Goal: Find specific page/section

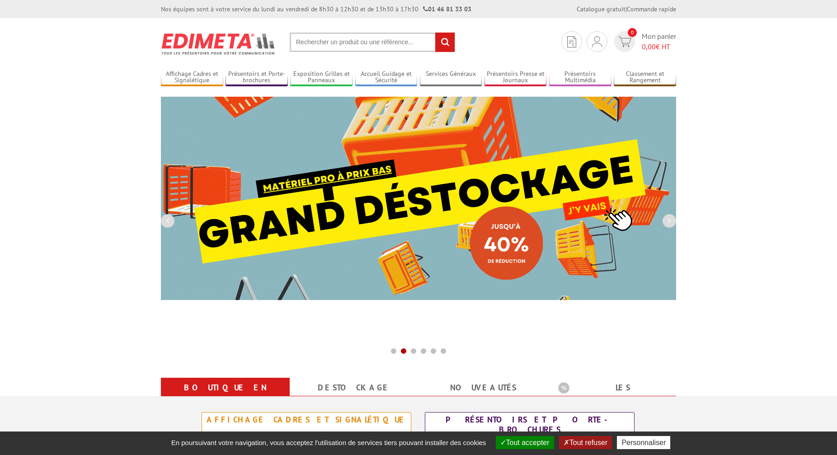
click at [316, 42] on input "text" at bounding box center [372, 42] width 165 height 19
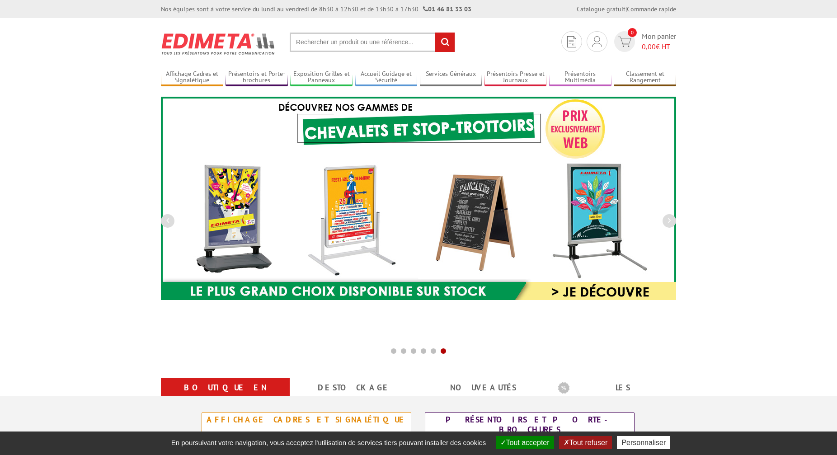
click at [321, 39] on input "text" at bounding box center [372, 42] width 165 height 19
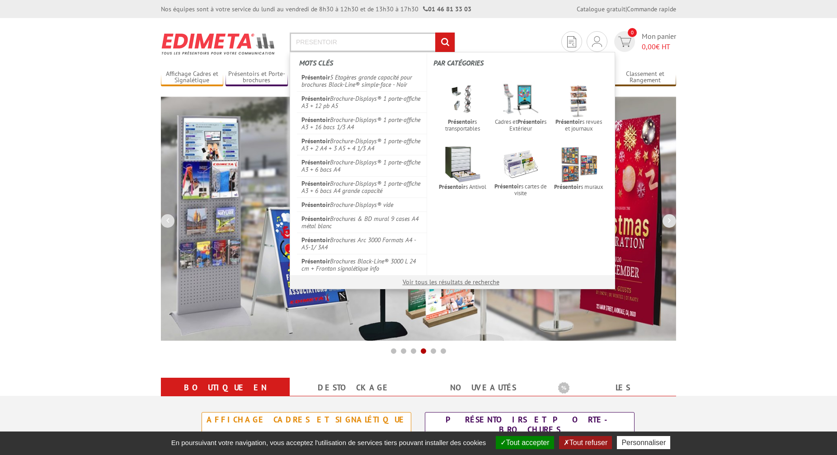
type input "PRESENTOIR"
click at [435, 33] on input "rechercher" at bounding box center [444, 42] width 19 height 19
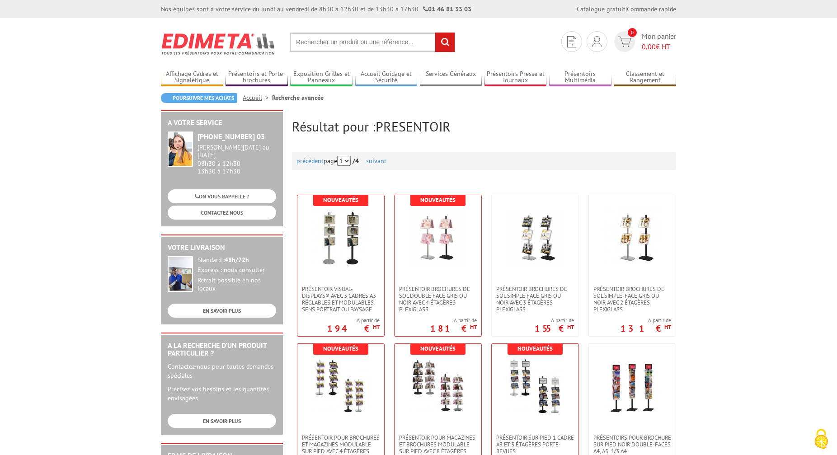
click at [323, 42] on input "text" at bounding box center [372, 42] width 165 height 19
click at [314, 44] on input "text" at bounding box center [372, 42] width 165 height 19
type input "PRESENTOIR A3"
click at [435, 33] on input "rechercher" at bounding box center [444, 42] width 19 height 19
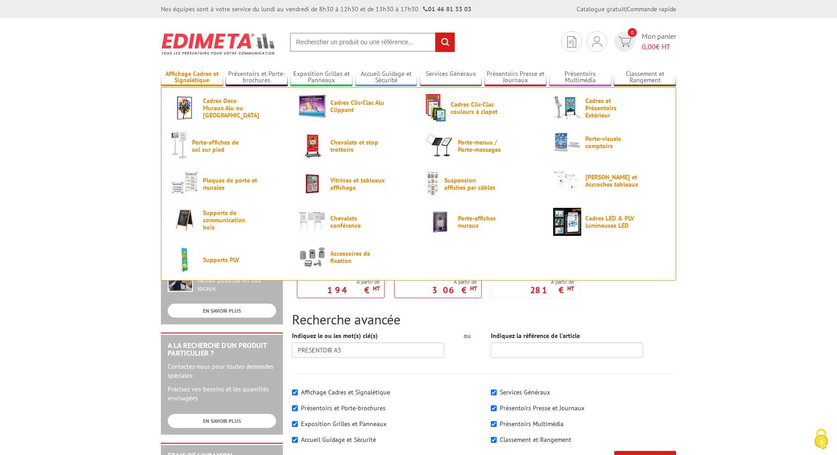
click at [207, 75] on link "Affichage Cadres et Signalétique" at bounding box center [192, 77] width 62 height 15
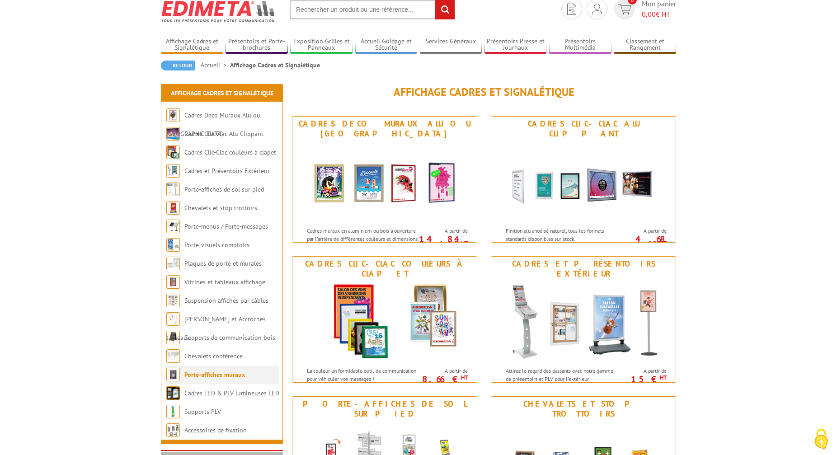
scroll to position [56, 0]
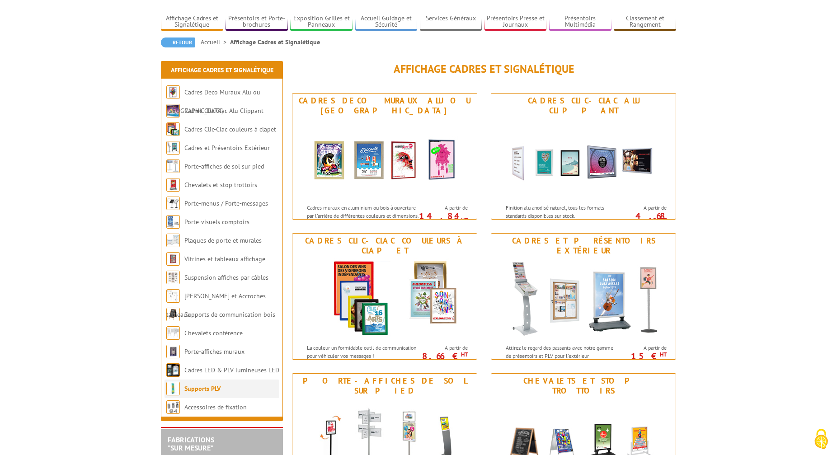
click at [199, 386] on link "Supports PLV" at bounding box center [202, 389] width 36 height 8
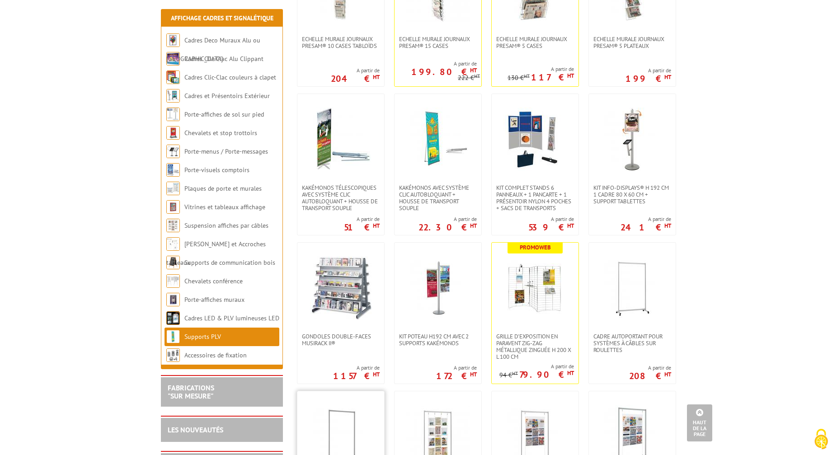
scroll to position [635, 0]
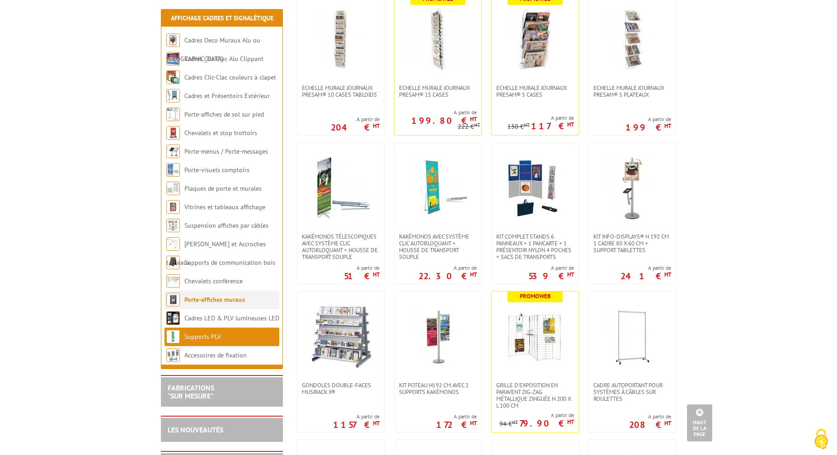
click at [209, 299] on link "Porte-affiches muraux" at bounding box center [214, 300] width 61 height 8
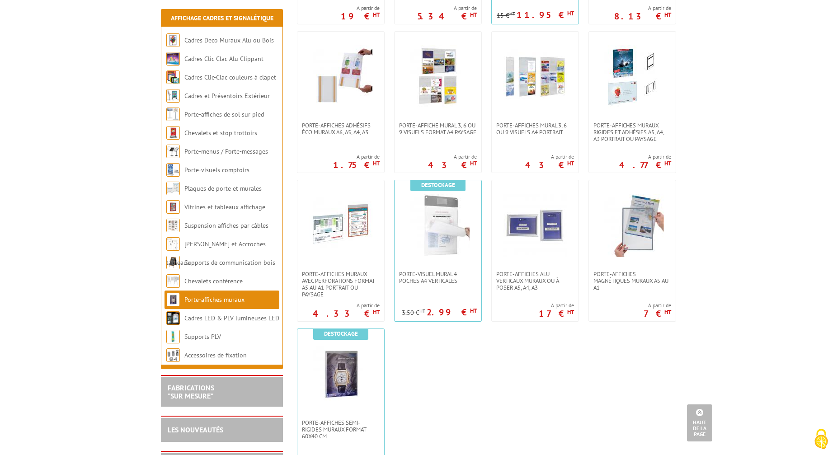
scroll to position [518, 0]
